Goal: Transaction & Acquisition: Obtain resource

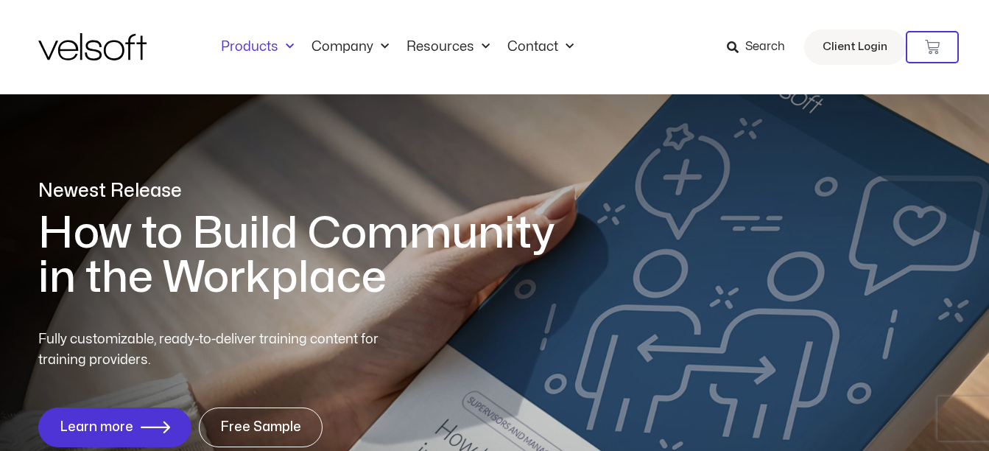
click at [279, 50] on span "Menu" at bounding box center [285, 47] width 15 height 24
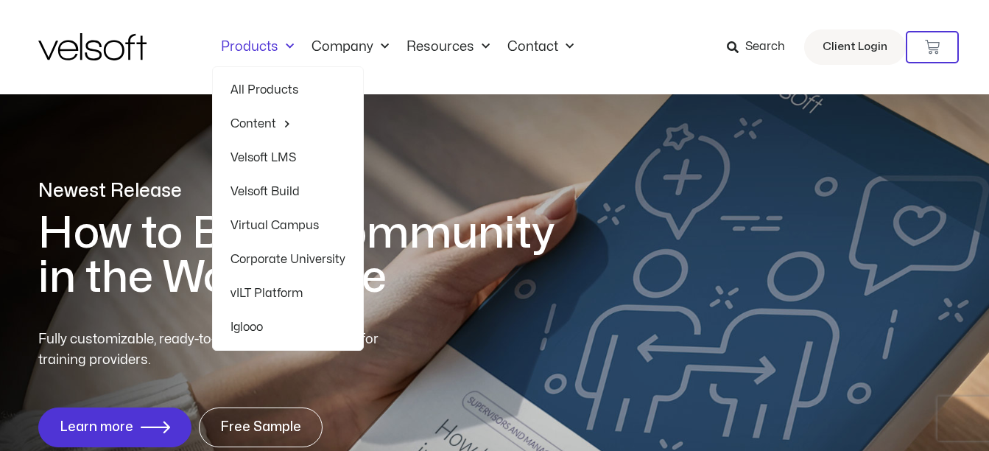
click at [279, 50] on span "Menu" at bounding box center [285, 47] width 15 height 24
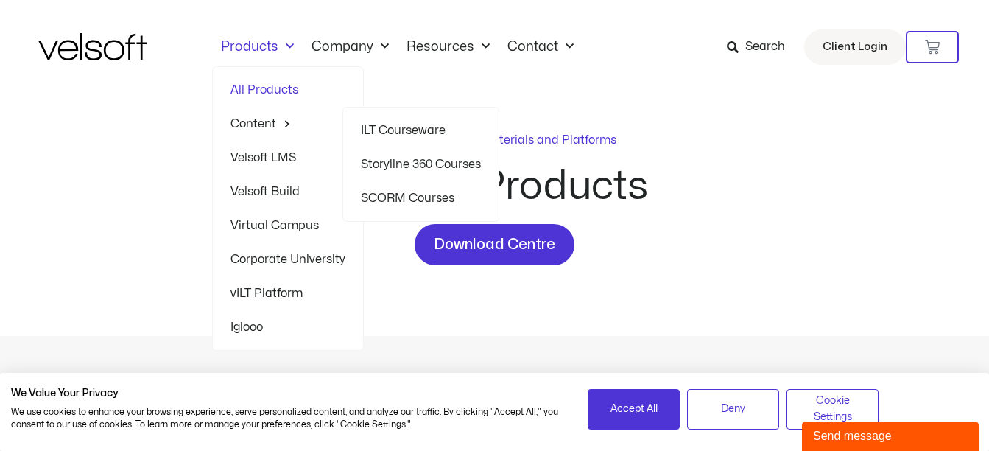
click at [409, 163] on link "Storyline 360 Courses" at bounding box center [421, 164] width 120 height 34
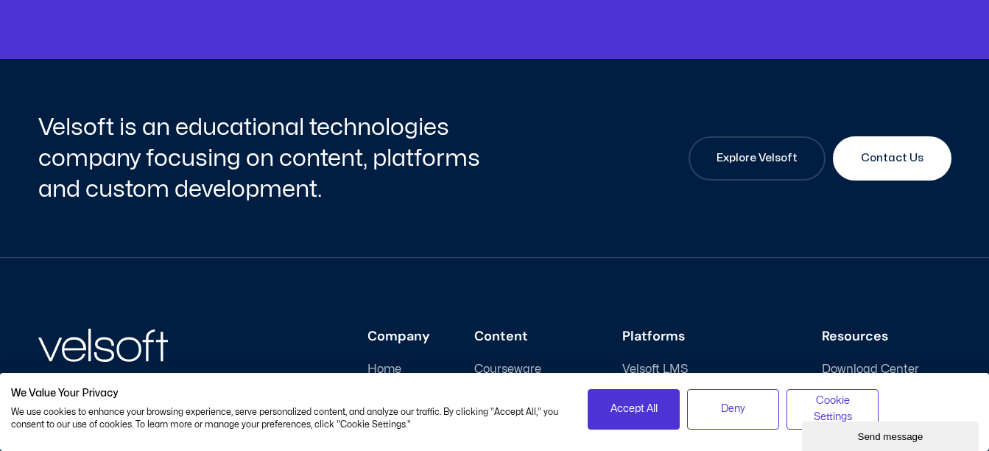
scroll to position [5246, 0]
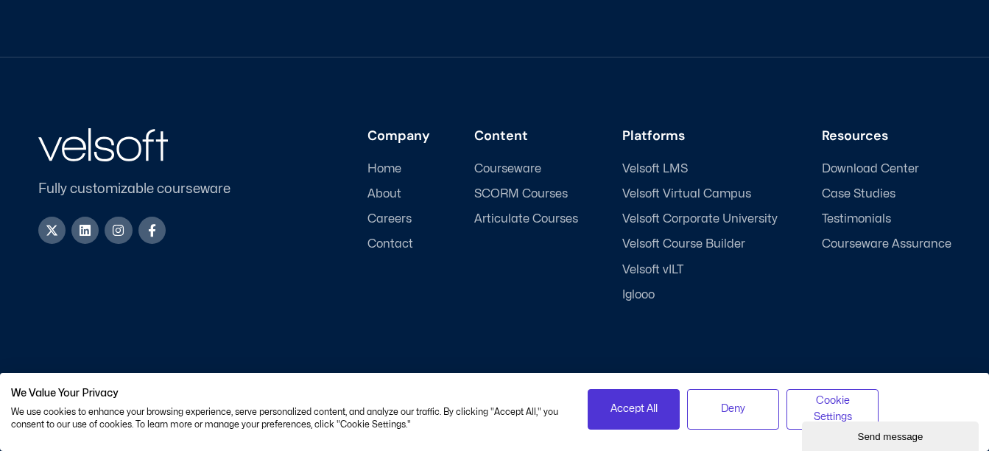
click at [507, 169] on span "Courseware" at bounding box center [507, 169] width 67 height 14
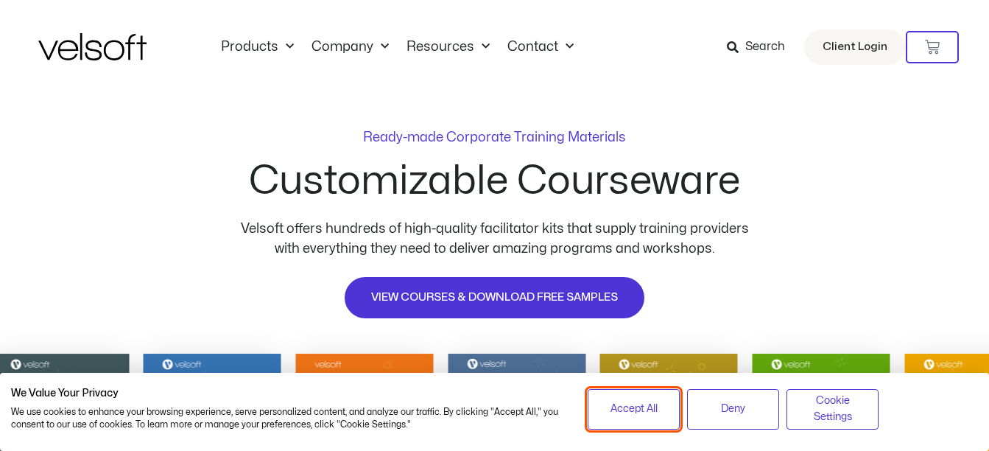
click at [651, 429] on button "Accept All" at bounding box center [634, 409] width 92 height 41
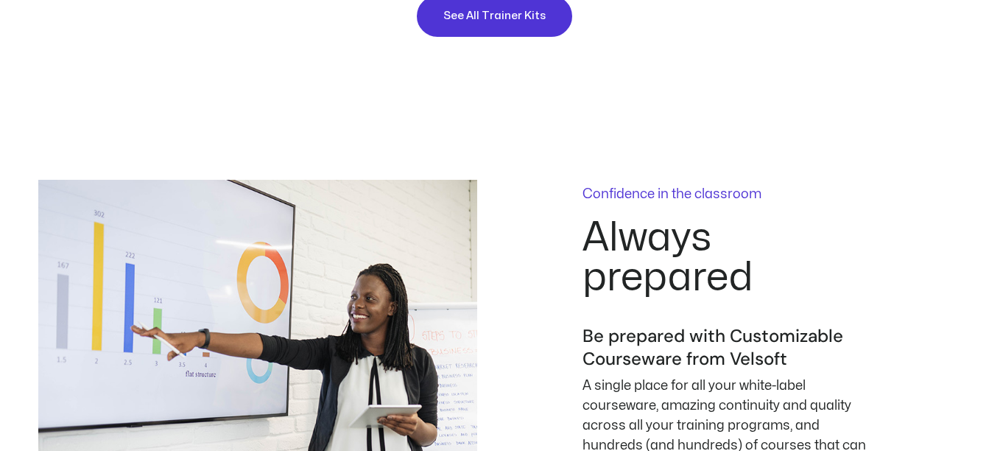
scroll to position [1748, 0]
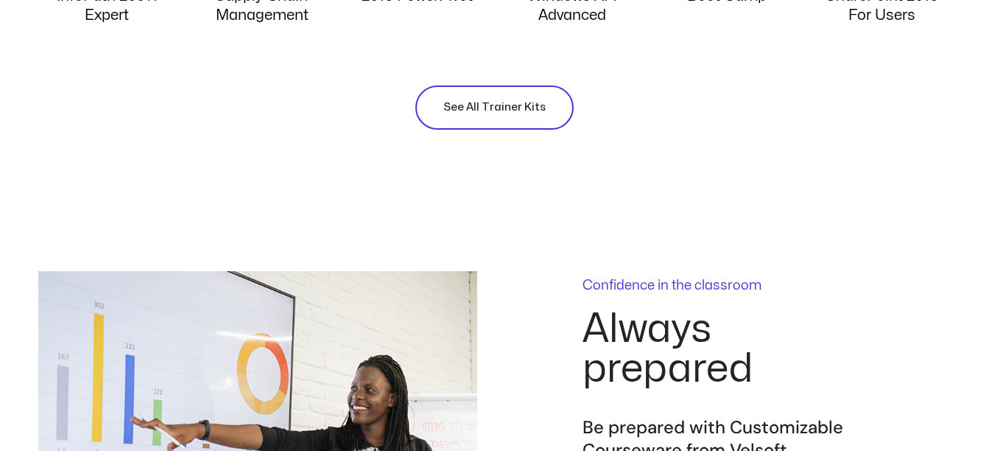
click at [530, 117] on link "See All Trainer Kits" at bounding box center [494, 107] width 158 height 44
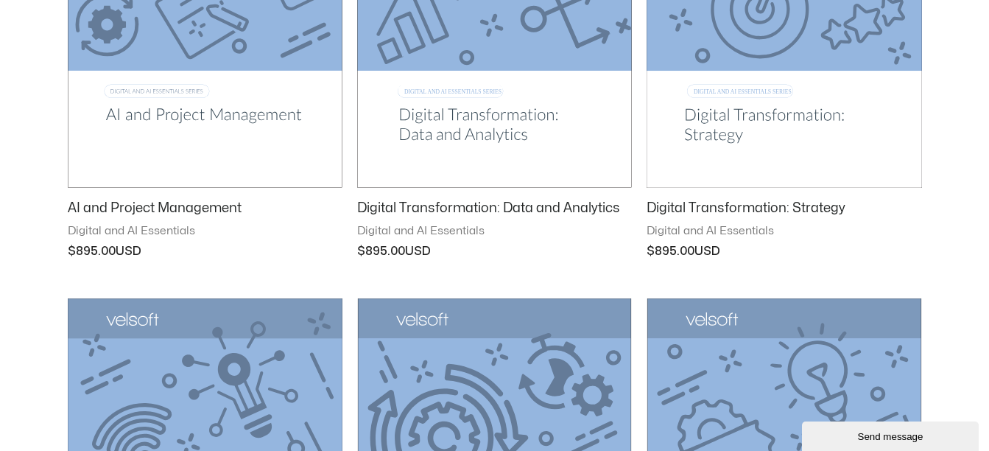
scroll to position [1504, 0]
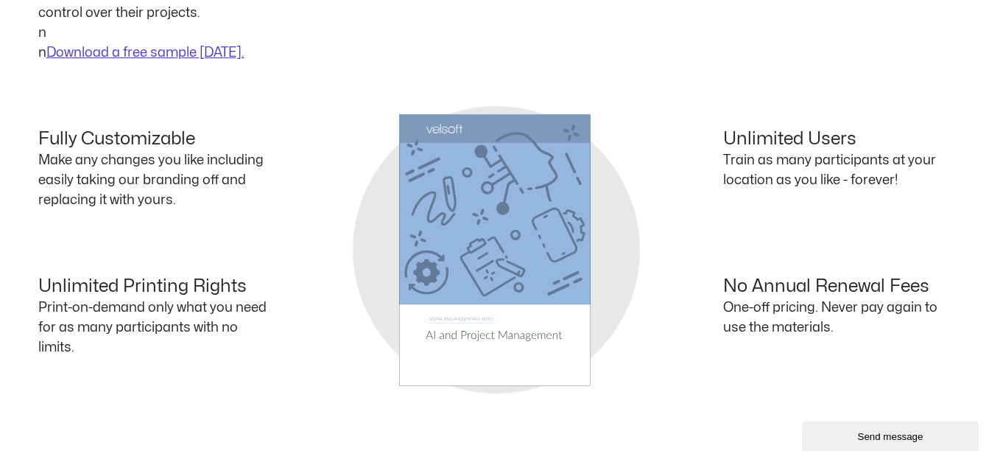
scroll to position [921, 0]
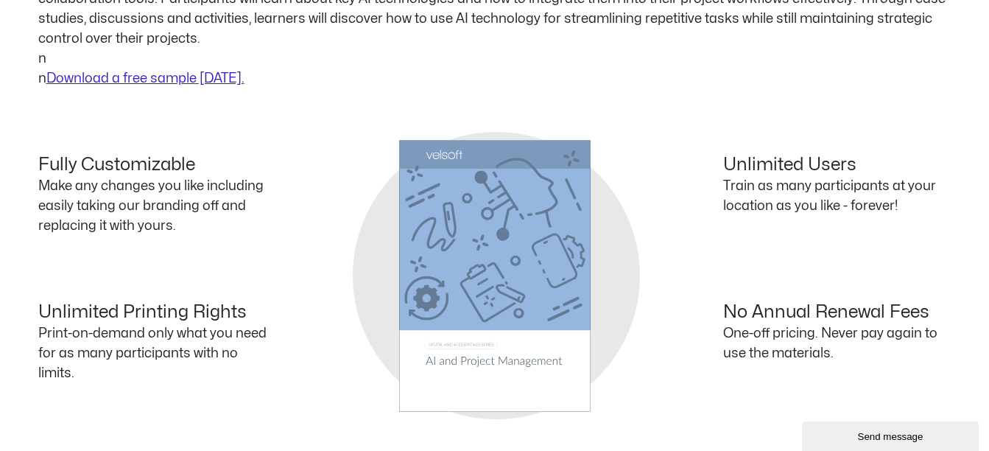
click at [163, 77] on link "Download a free sample [DATE]." at bounding box center [145, 78] width 198 height 13
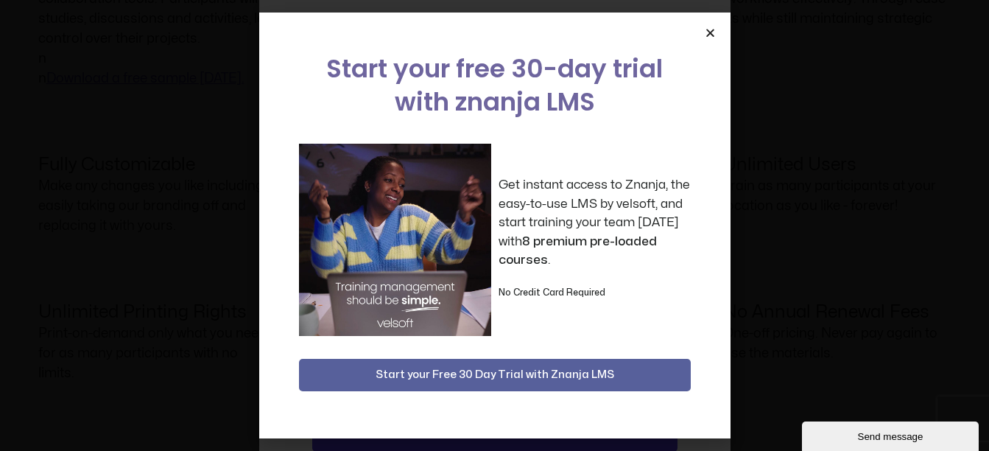
click at [709, 29] on icon "Close" at bounding box center [710, 32] width 11 height 11
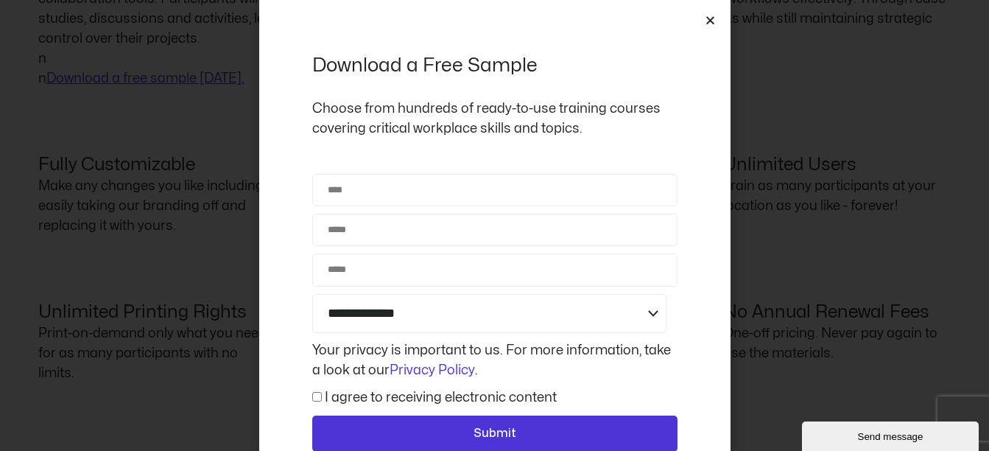
click at [707, 18] on icon "Close" at bounding box center [710, 20] width 11 height 11
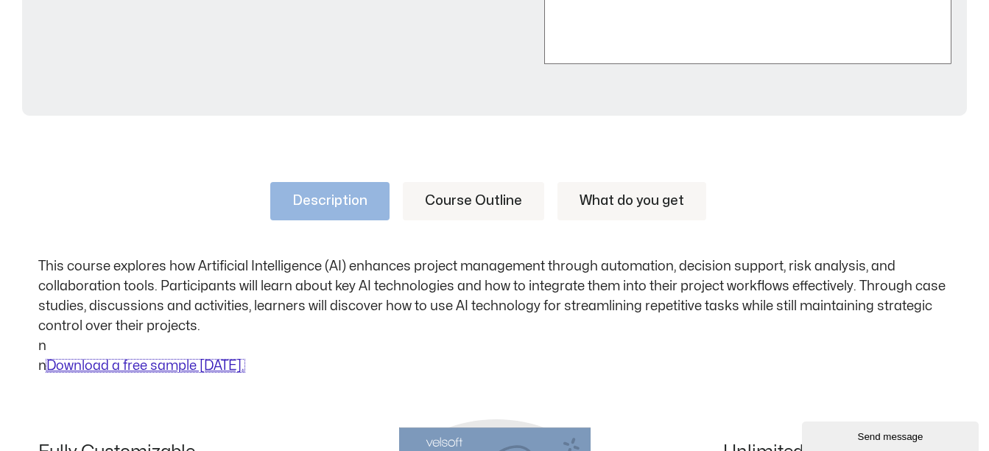
scroll to position [568, 0]
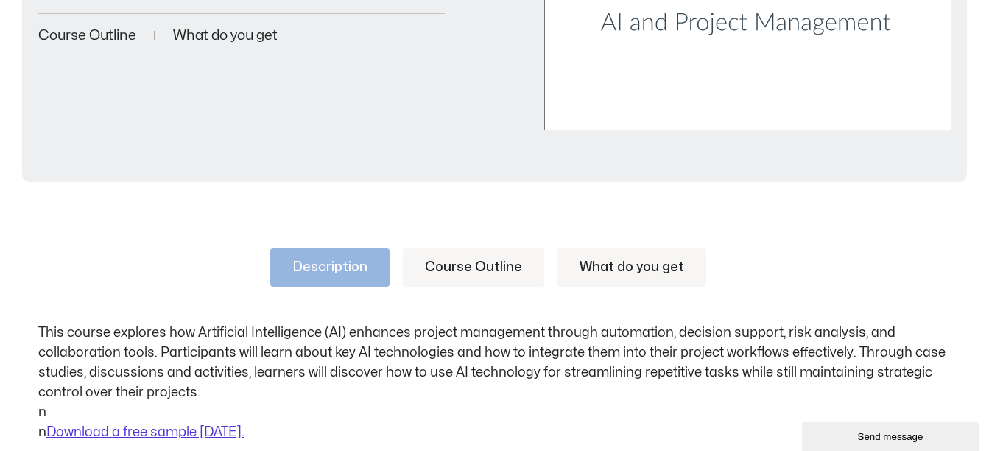
click at [465, 266] on link "Course Outline" at bounding box center [473, 267] width 141 height 38
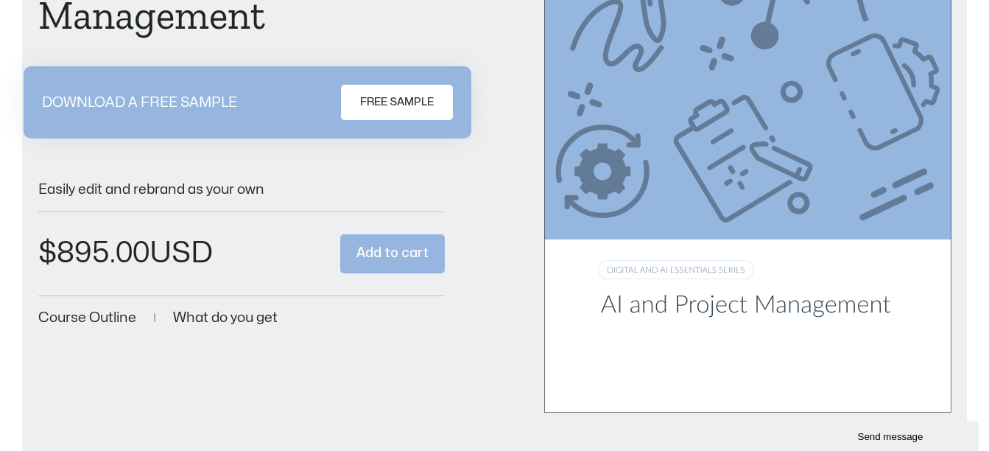
scroll to position [61, 0]
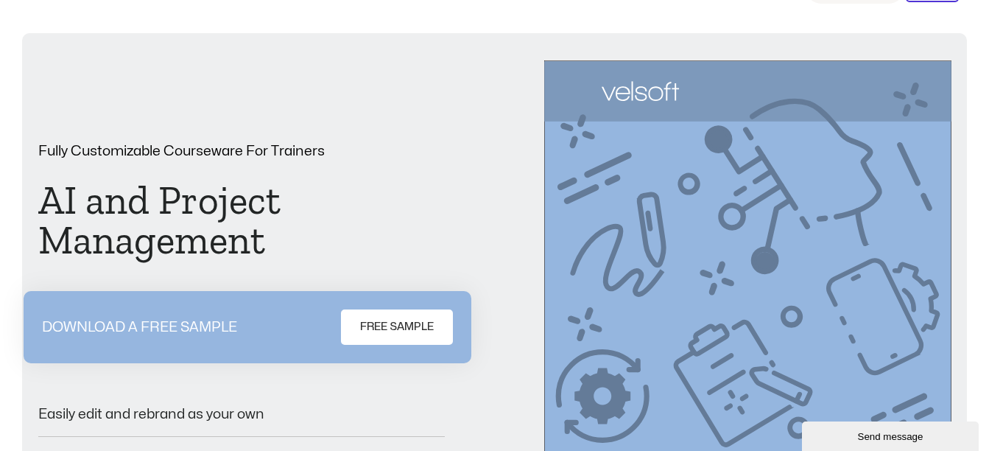
click at [397, 347] on div "DOWNLOAD A FREE SAMPLE FREE SAMPLE" at bounding box center [248, 327] width 448 height 72
click at [396, 336] on link "FREE SAMPLE" at bounding box center [397, 326] width 112 height 35
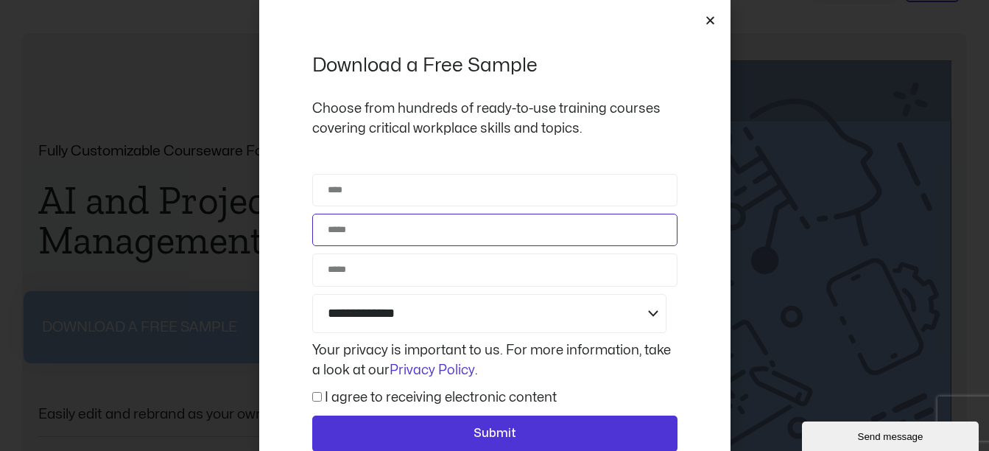
click at [390, 217] on input "Email" at bounding box center [494, 230] width 365 height 32
click at [370, 192] on input "Name" at bounding box center [494, 190] width 365 height 32
type input "*****"
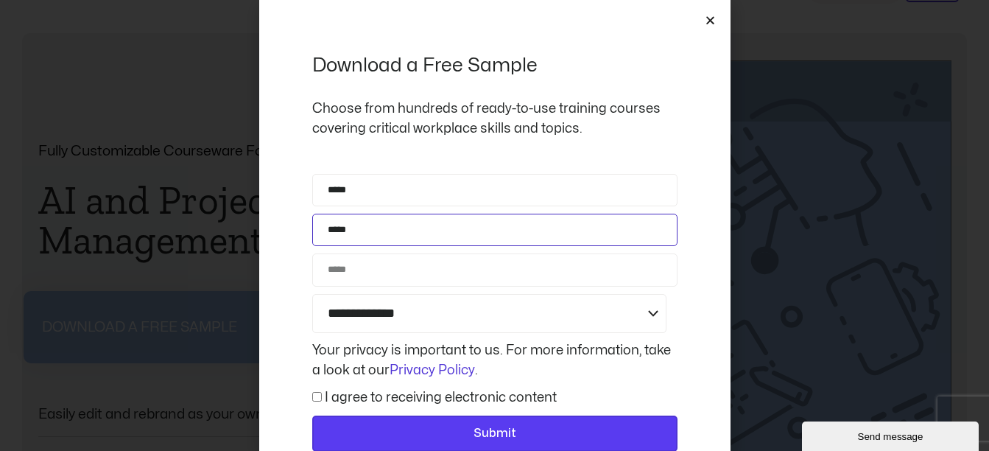
type input "*****"
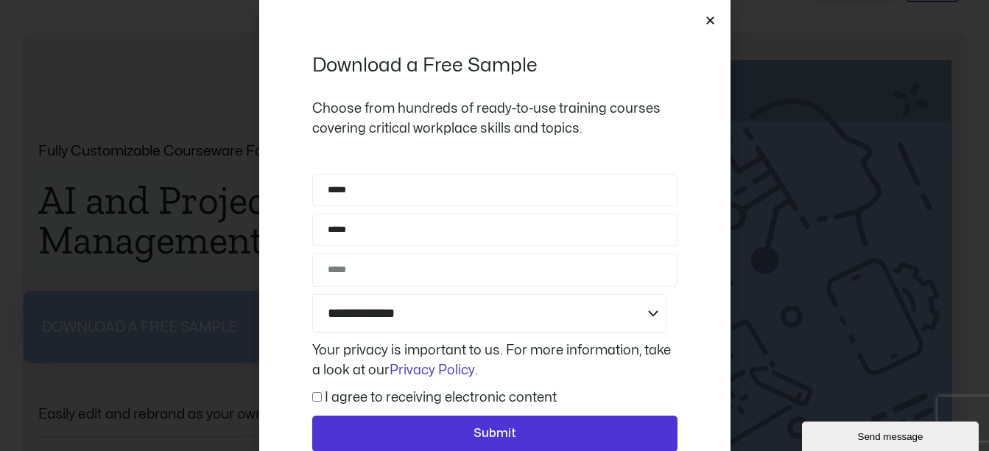
drag, startPoint x: 963, startPoint y: 55, endPoint x: 824, endPoint y: 0, distance: 149.7
click at [963, 55] on div "**********" at bounding box center [494, 225] width 989 height 451
